Goal: Find specific page/section: Find specific page/section

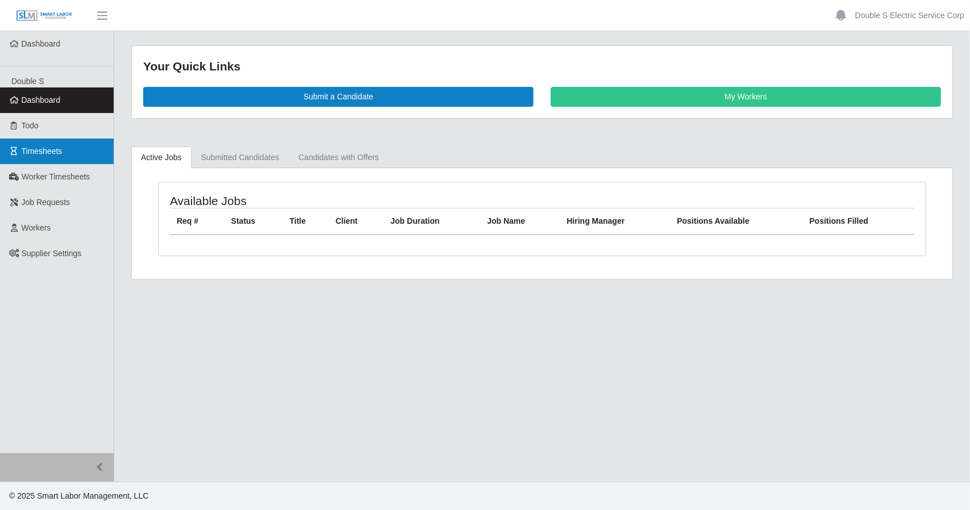
click at [49, 145] on link "Timesheets" at bounding box center [57, 152] width 114 height 26
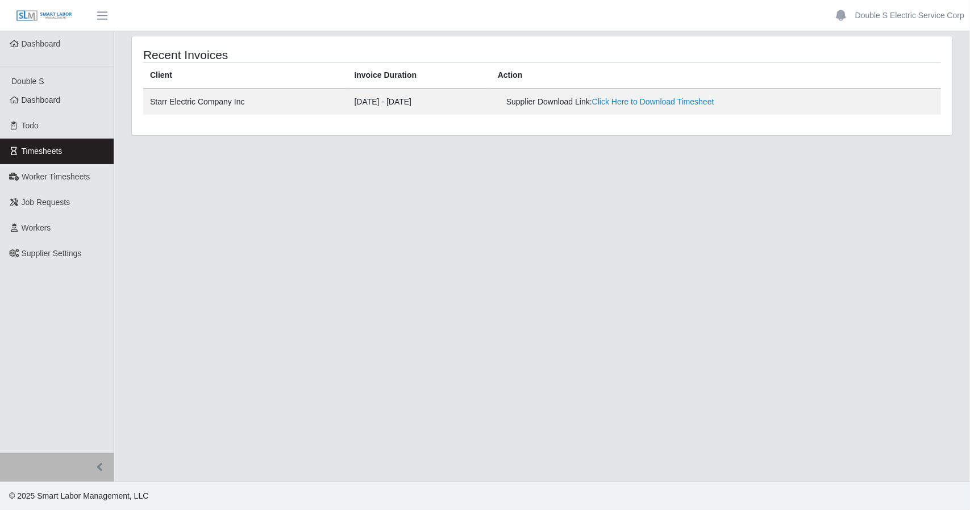
click at [79, 150] on link "Timesheets" at bounding box center [57, 152] width 114 height 26
click at [82, 145] on link "Timesheets" at bounding box center [57, 152] width 114 height 26
click at [59, 151] on span "Timesheets" at bounding box center [42, 151] width 41 height 9
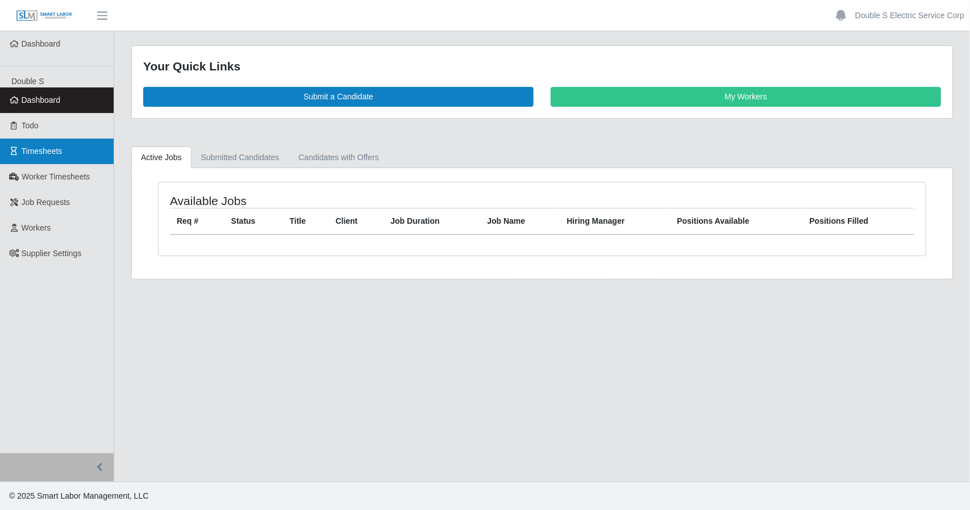
click at [75, 158] on link "Timesheets" at bounding box center [57, 152] width 114 height 26
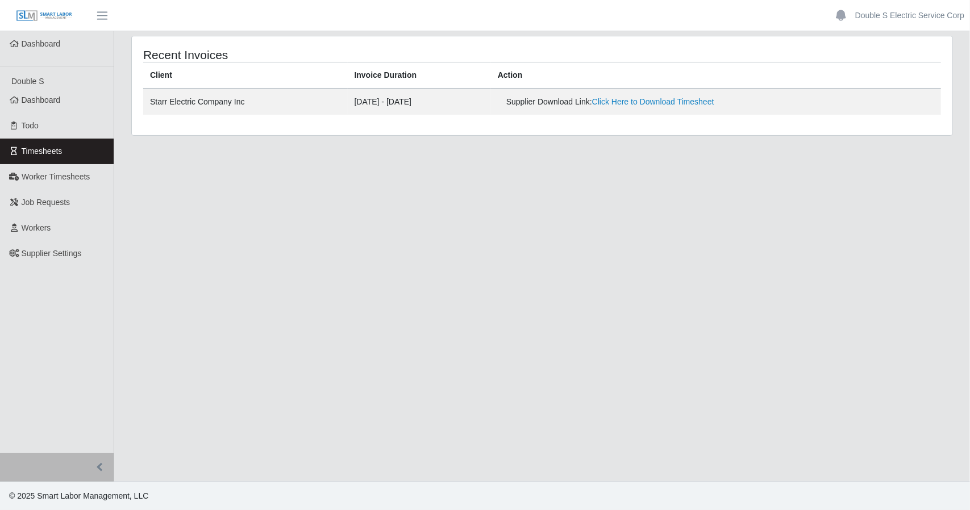
click at [38, 145] on link "Timesheets" at bounding box center [57, 152] width 114 height 26
click at [75, 147] on link "Timesheets" at bounding box center [57, 152] width 114 height 26
click at [73, 156] on link "Timesheets" at bounding box center [57, 152] width 114 height 26
click at [53, 128] on link "Todo" at bounding box center [57, 126] width 114 height 26
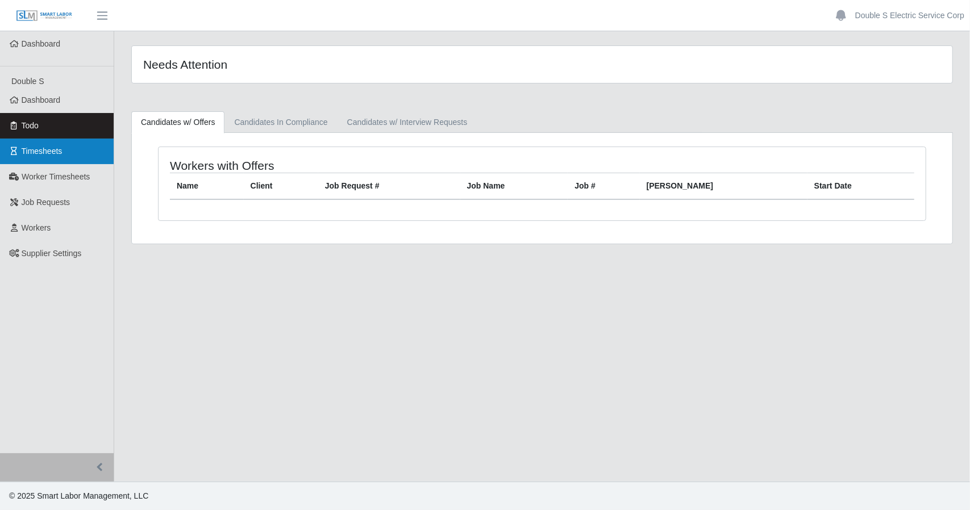
click at [52, 154] on span "Timesheets" at bounding box center [42, 151] width 41 height 9
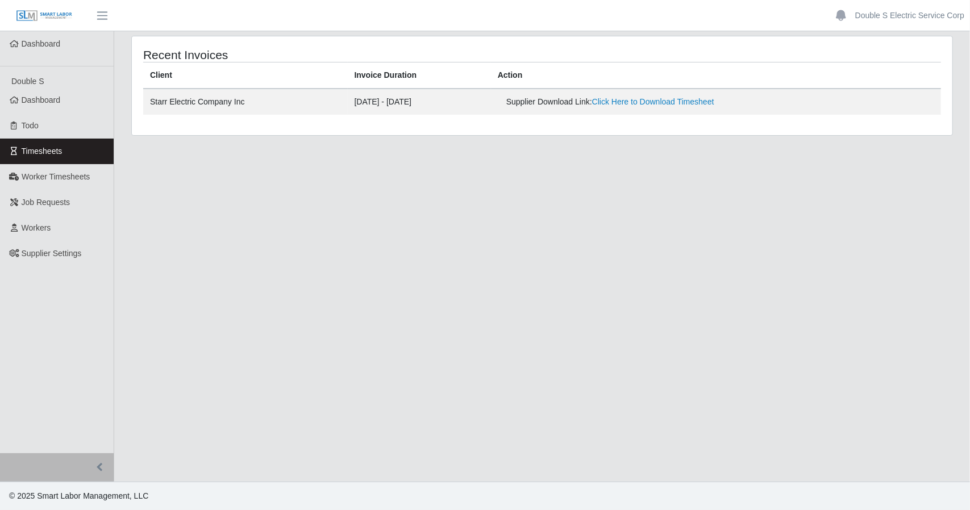
click at [36, 152] on span "Timesheets" at bounding box center [42, 151] width 41 height 9
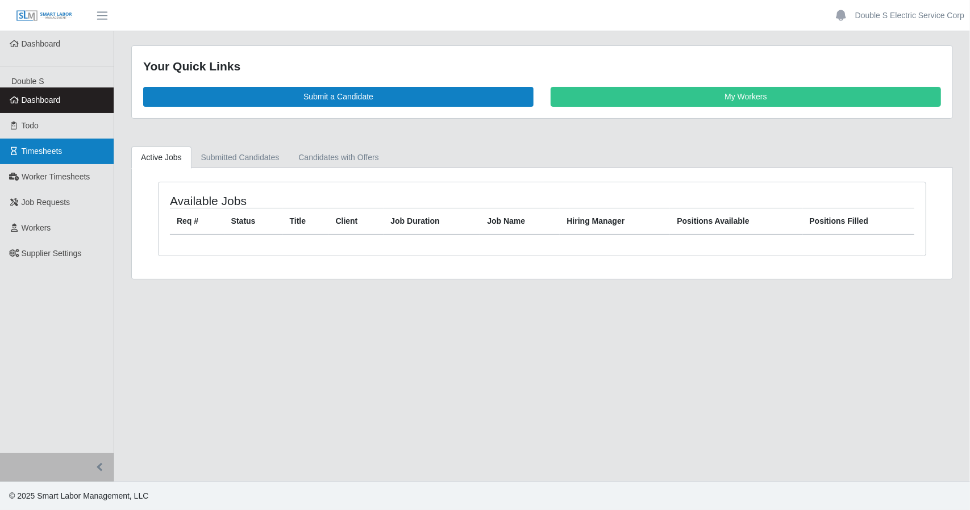
click at [61, 149] on link "Timesheets" at bounding box center [57, 152] width 114 height 26
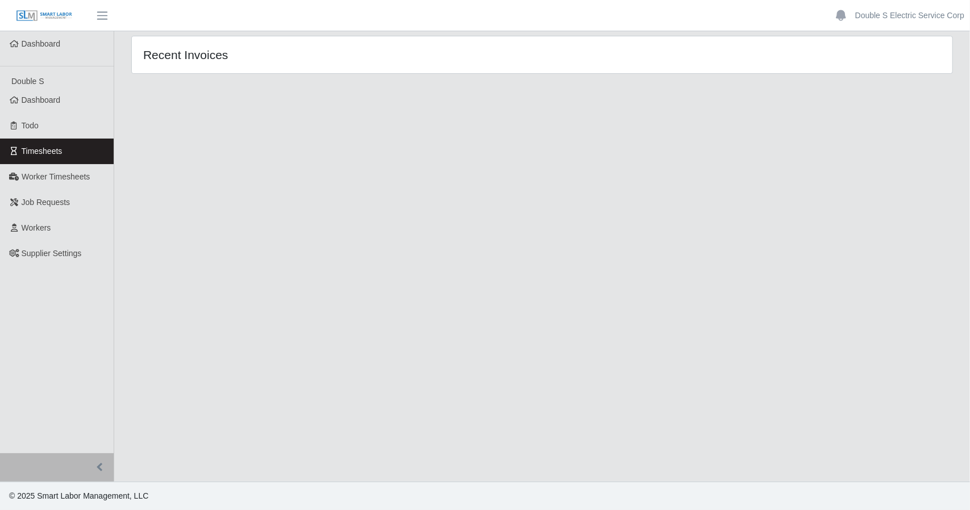
click at [61, 149] on link "Timesheets" at bounding box center [57, 152] width 114 height 26
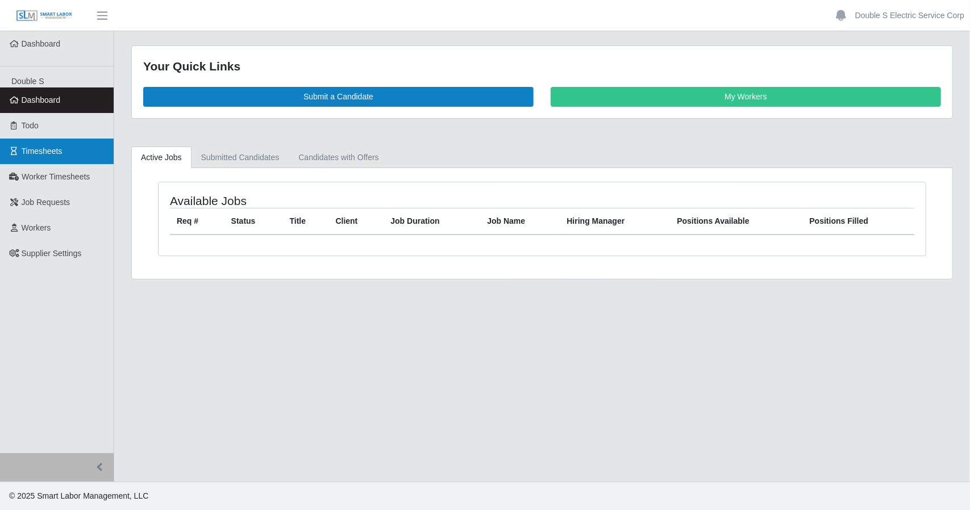
click at [43, 153] on span "Timesheets" at bounding box center [42, 151] width 41 height 9
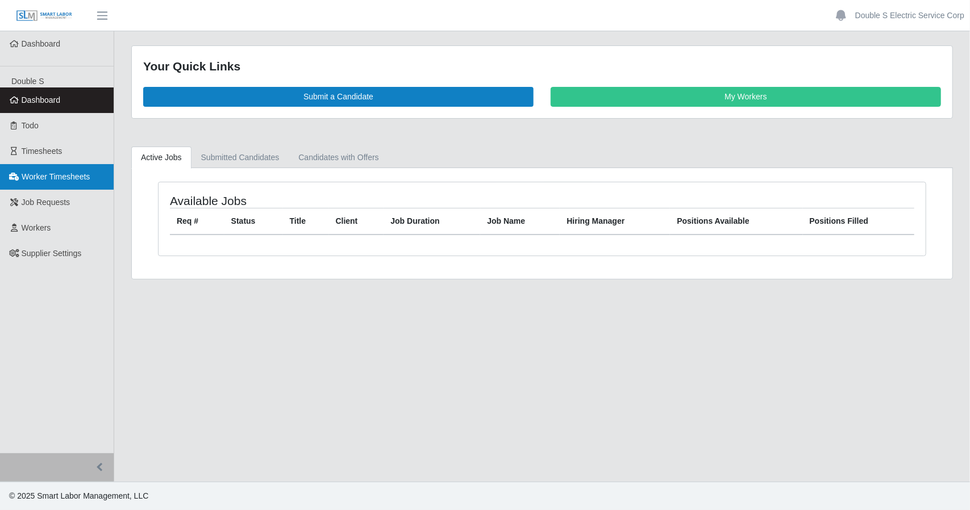
click at [48, 179] on span "Worker Timesheets" at bounding box center [56, 176] width 68 height 9
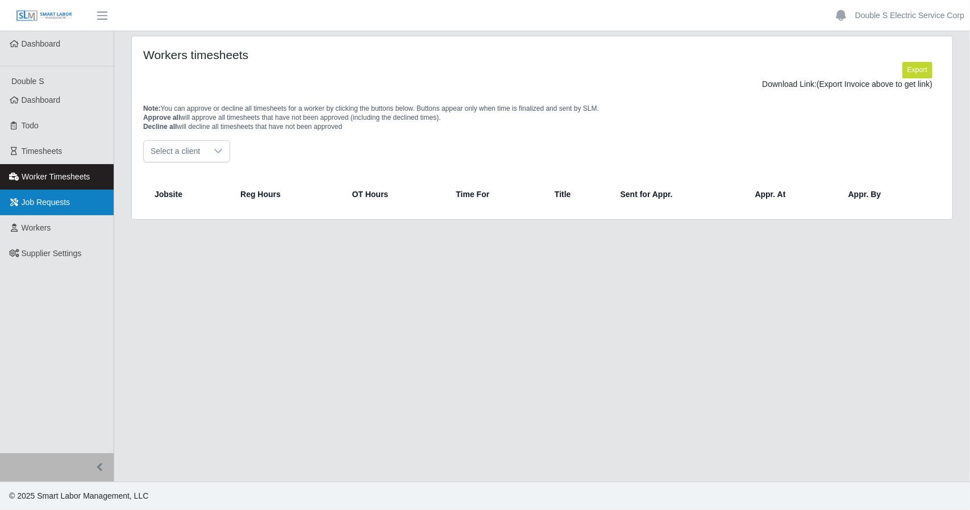
click at [57, 205] on span "Job Requests" at bounding box center [46, 202] width 49 height 9
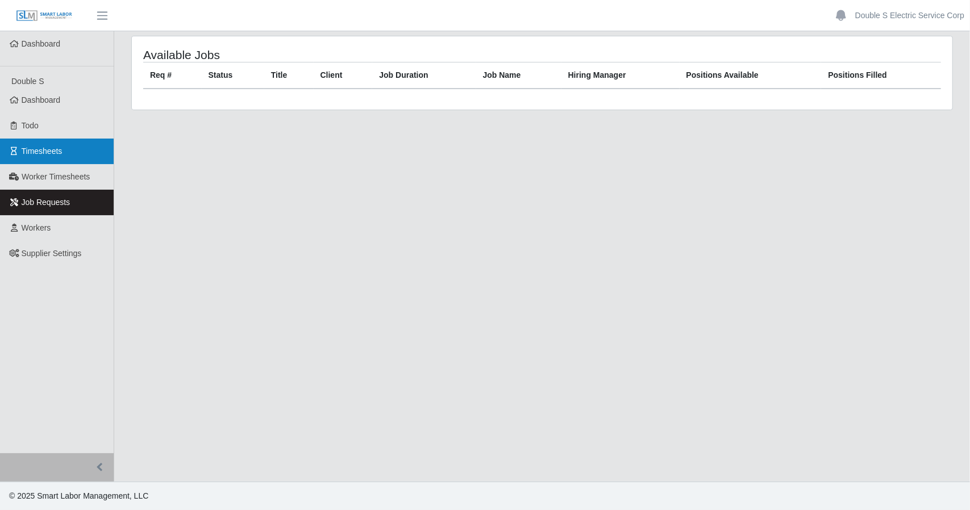
click at [87, 151] on link "Timesheets" at bounding box center [57, 152] width 114 height 26
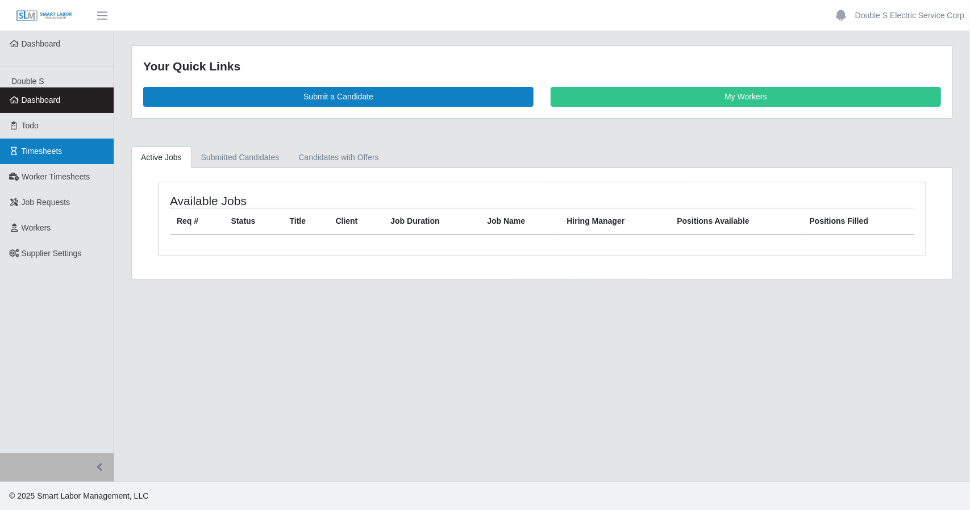
click at [48, 147] on span "Timesheets" at bounding box center [42, 151] width 41 height 9
